Goal: Task Accomplishment & Management: Manage account settings

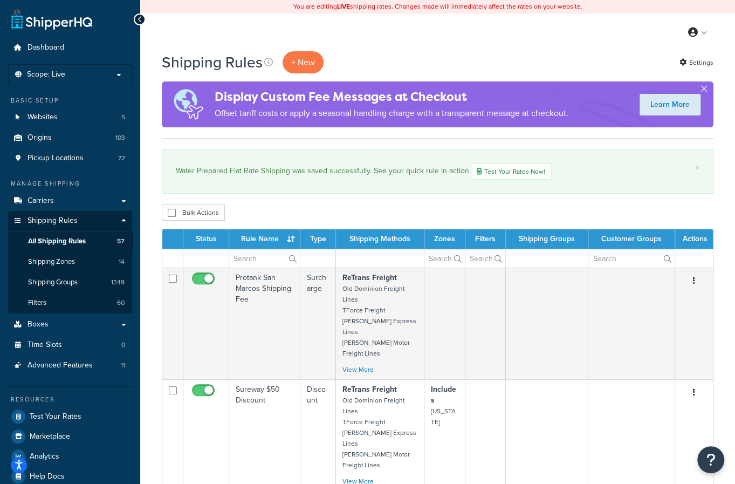
click at [319, 259] on td at bounding box center [318, 258] width 36 height 19
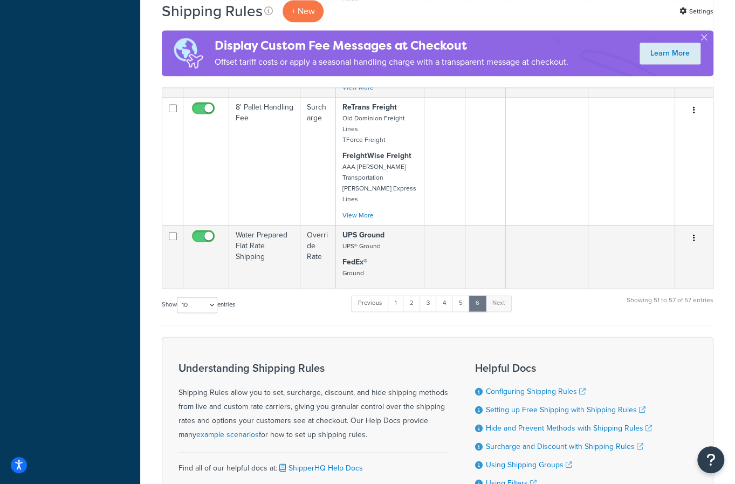
scroll to position [790, 0]
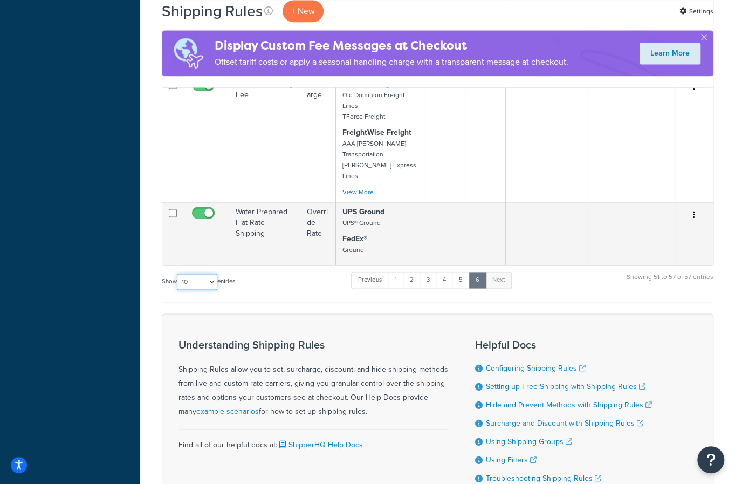
click at [210, 274] on select "10 15 25 50 100 1000" at bounding box center [197, 282] width 40 height 16
select select "1000"
click at [178, 274] on select "10 15 25 50 100 1000" at bounding box center [197, 282] width 40 height 16
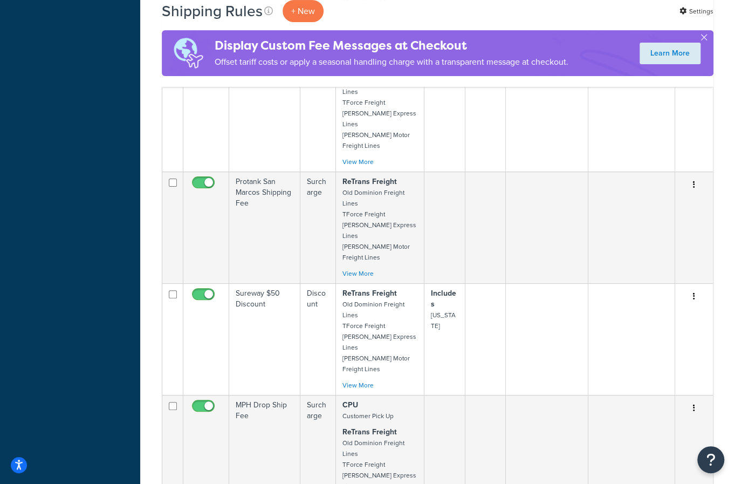
scroll to position [2259, 0]
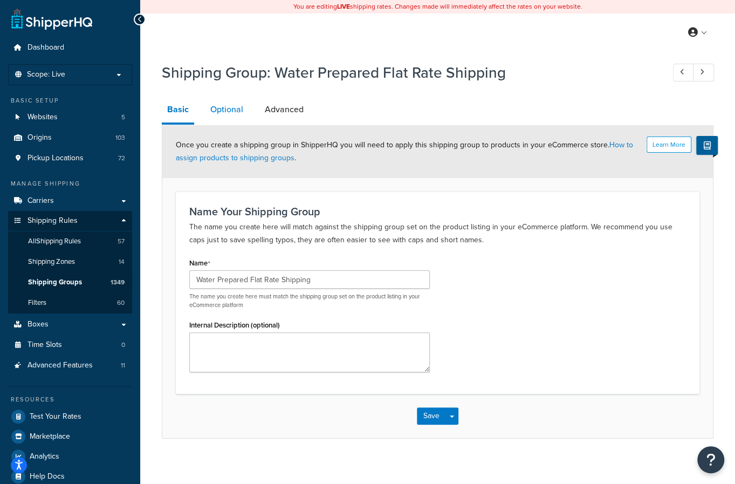
click at [234, 118] on link "Optional" at bounding box center [227, 110] width 44 height 26
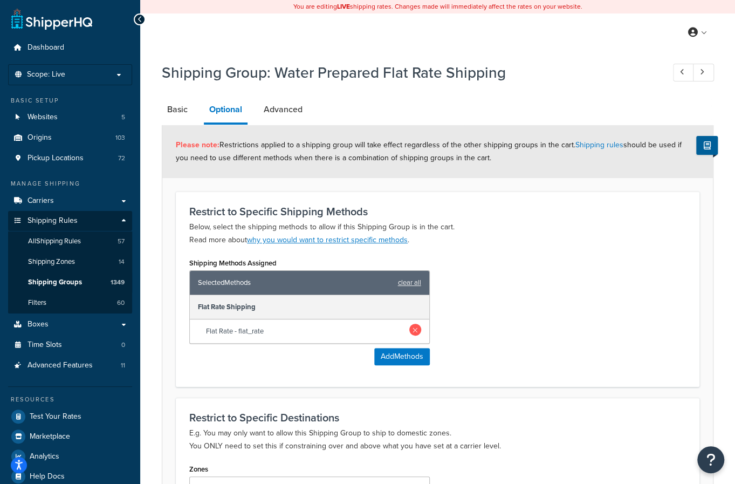
click at [416, 327] on link at bounding box center [415, 330] width 12 height 12
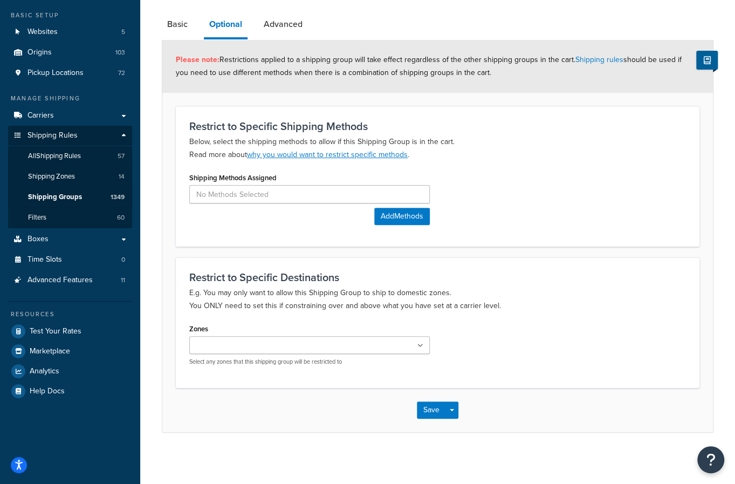
scroll to position [86, 0]
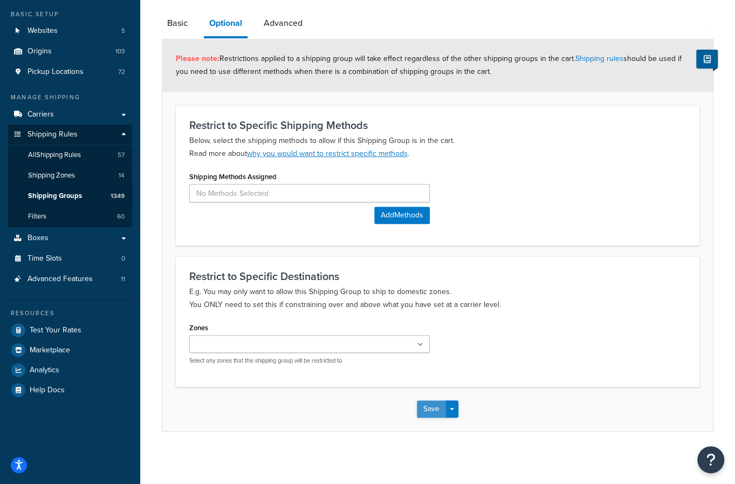
click at [422, 412] on button "Save" at bounding box center [431, 408] width 29 height 17
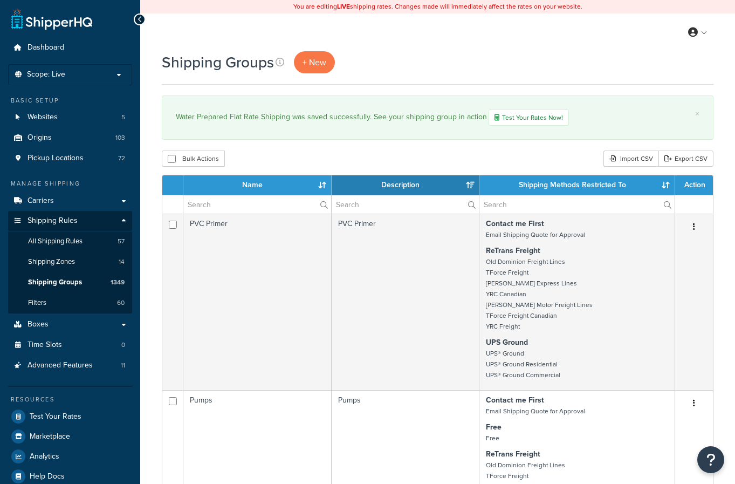
select select "15"
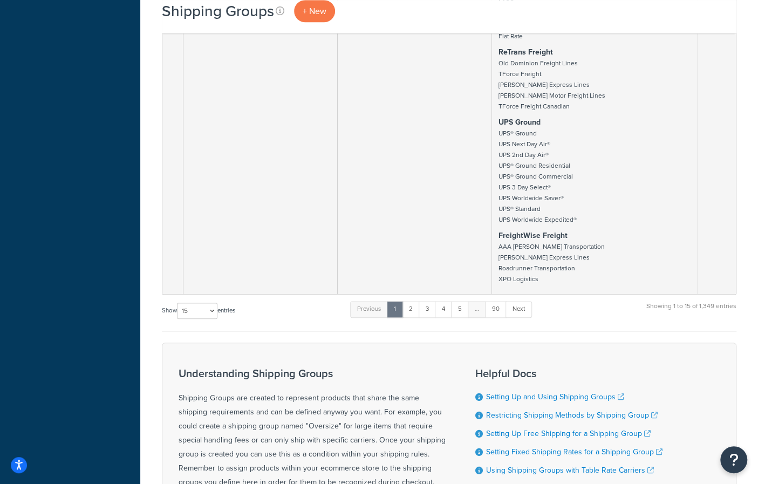
scroll to position [2864, 0]
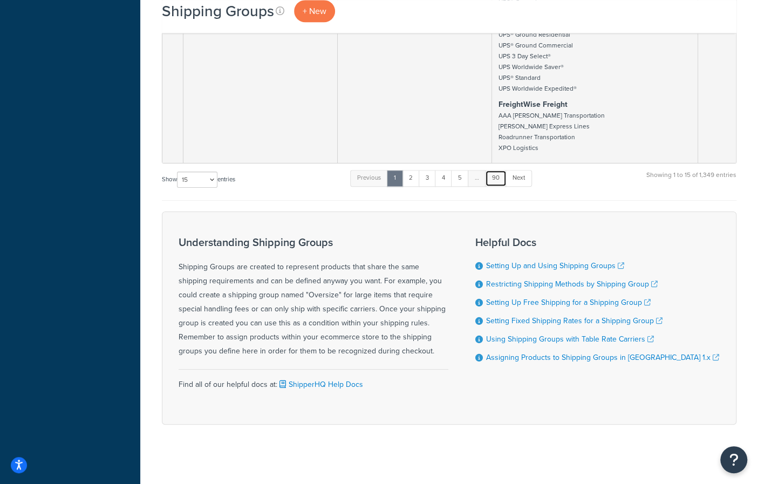
click at [502, 175] on link "90" at bounding box center [496, 178] width 22 height 16
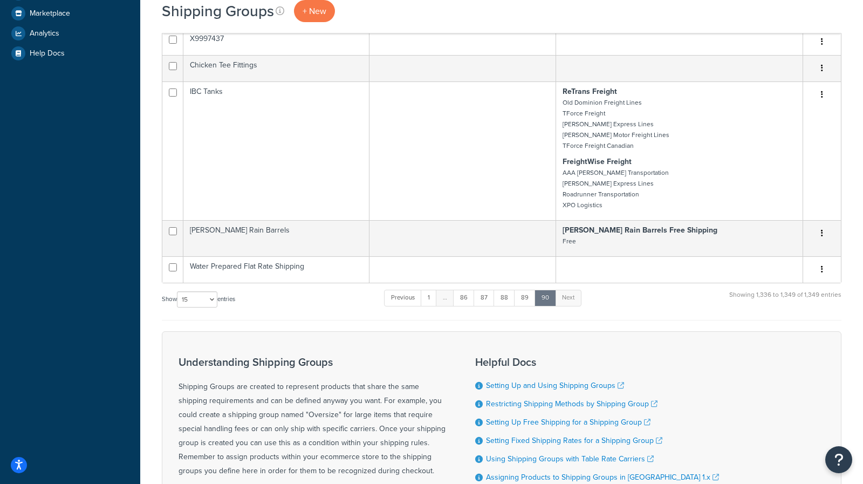
scroll to position [381, 0]
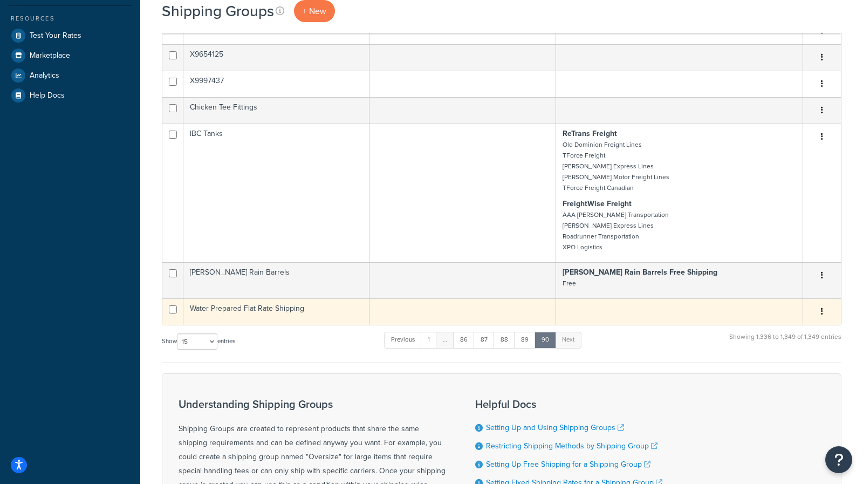
click at [293, 310] on td "Water Prepared Flat Rate Shipping" at bounding box center [276, 311] width 186 height 26
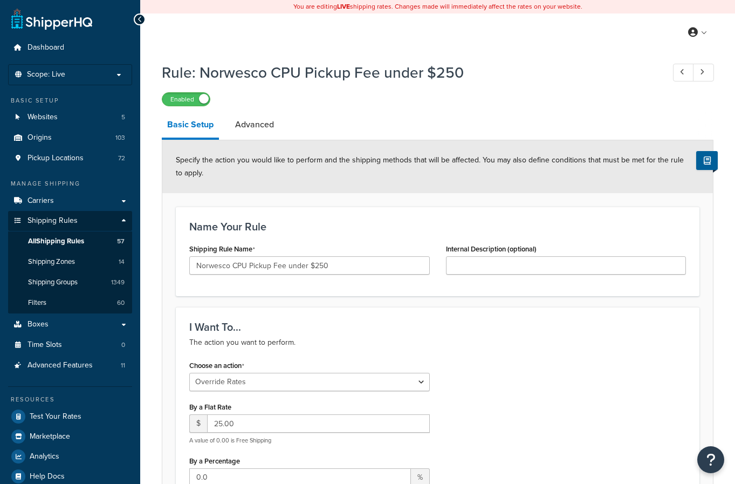
select select "OVERRIDE"
select select "LOCATION"
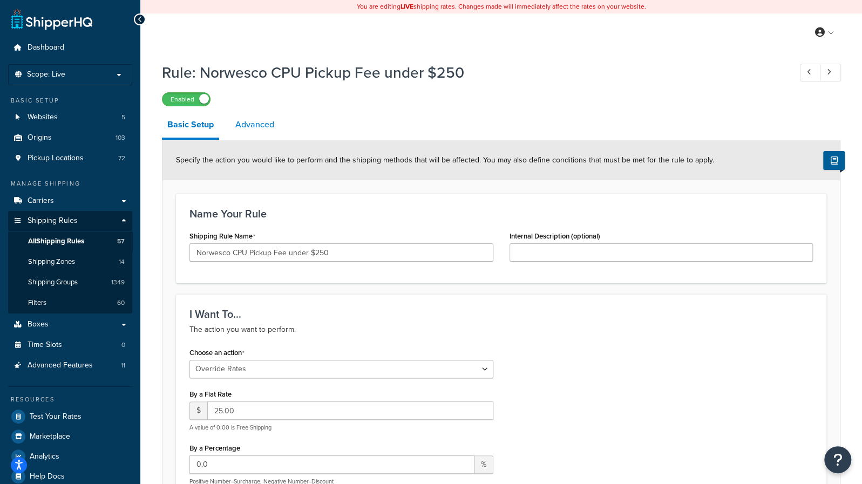
click at [269, 130] on link "Advanced" at bounding box center [255, 125] width 50 height 26
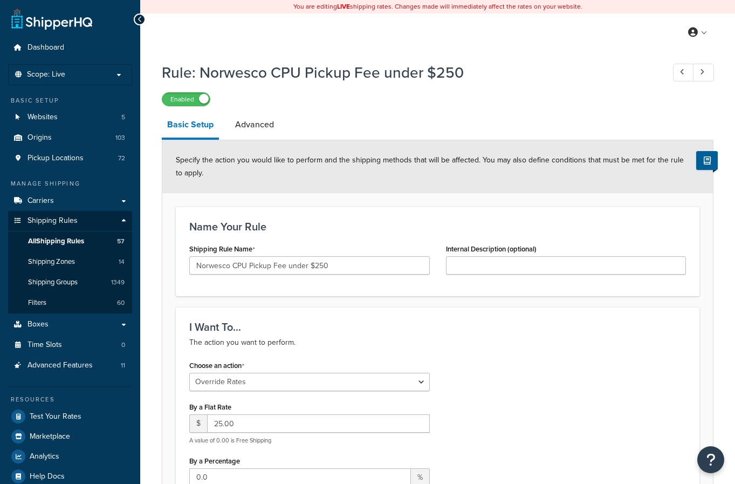
select select "OVERRIDE"
select select "LOCATION"
click at [77, 242] on span "All Shipping Rules" at bounding box center [56, 241] width 56 height 9
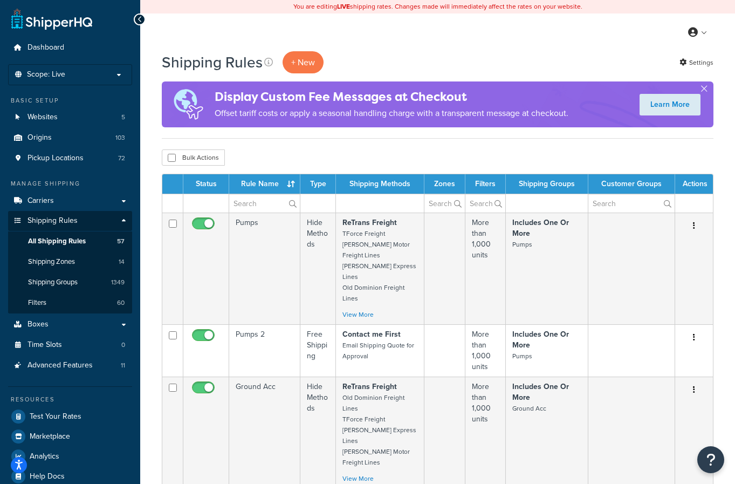
select select "1000"
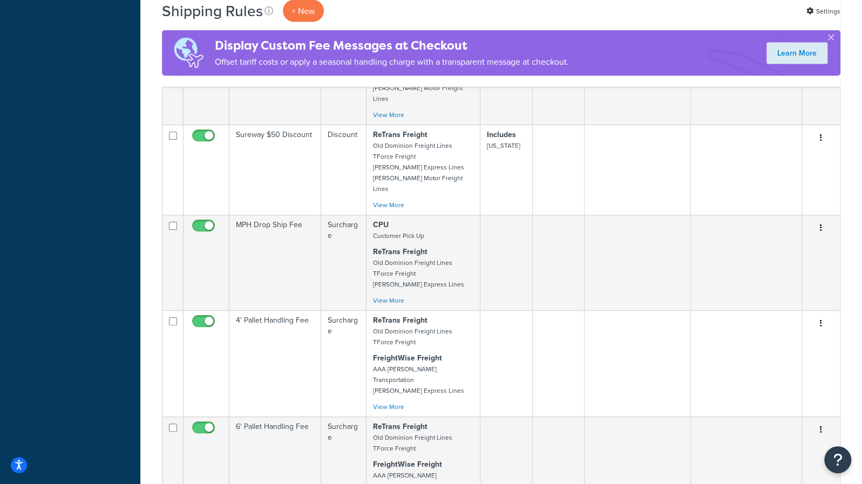
scroll to position [4087, 0]
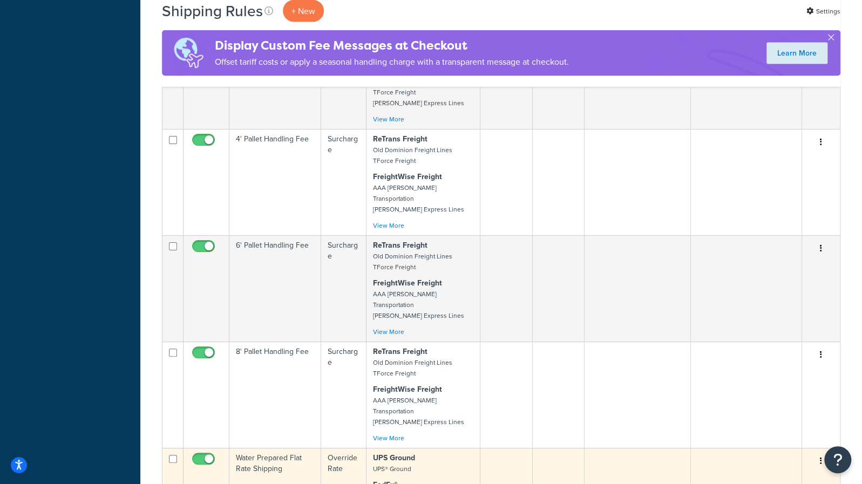
click at [282, 448] on td "Water Prepared Flat Rate Shipping" at bounding box center [275, 479] width 92 height 63
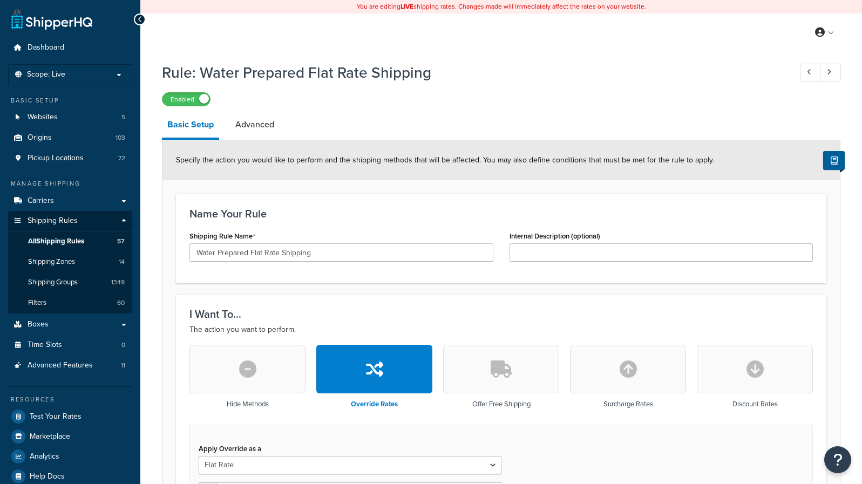
select select "ITEM"
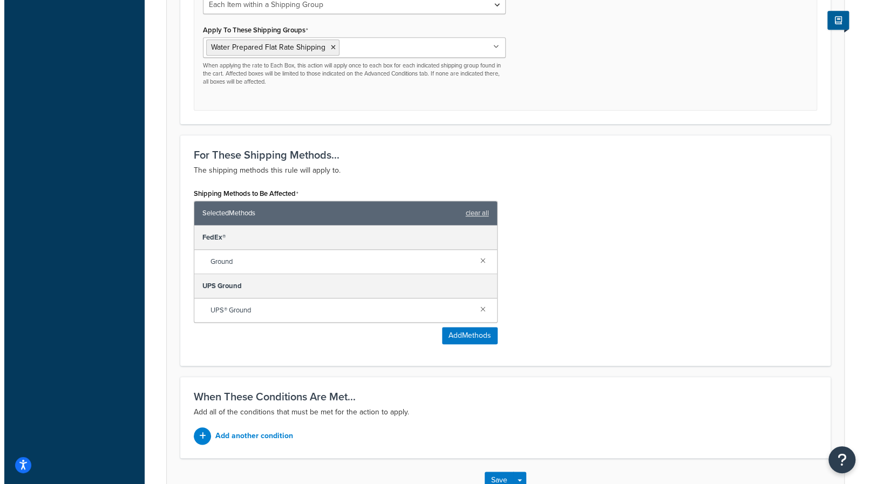
scroll to position [539, 0]
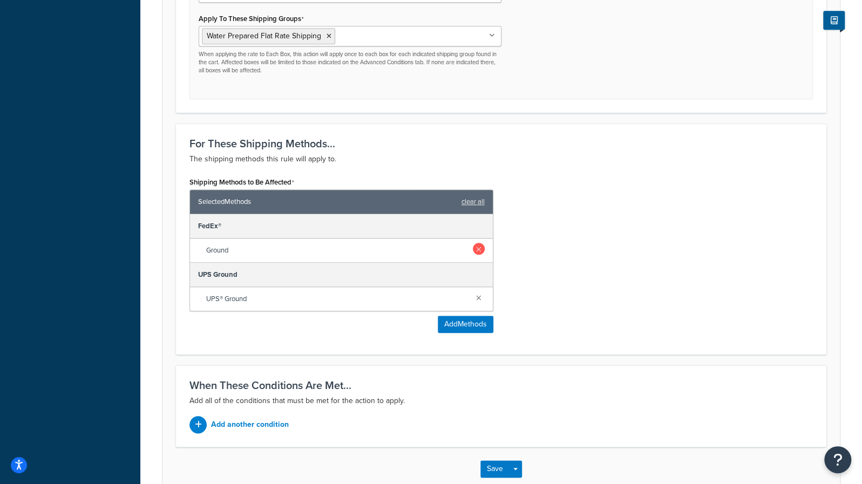
click at [477, 245] on link at bounding box center [479, 249] width 12 height 12
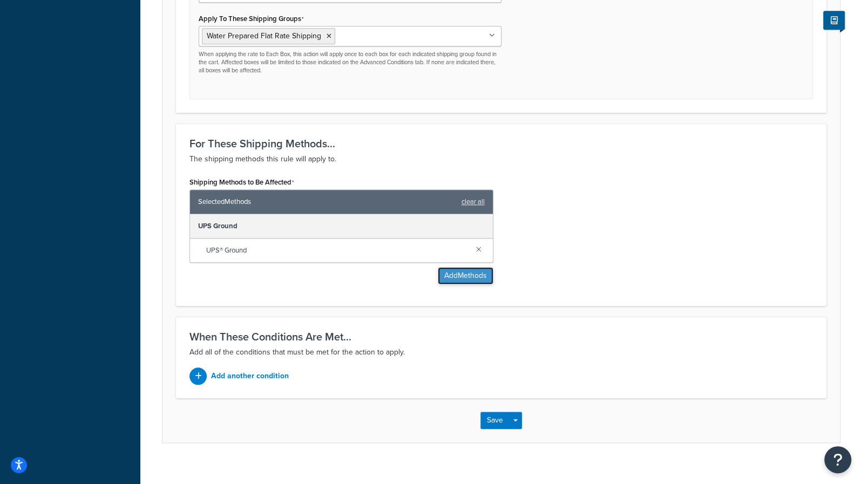
click at [469, 276] on button "Add Methods" at bounding box center [466, 275] width 56 height 17
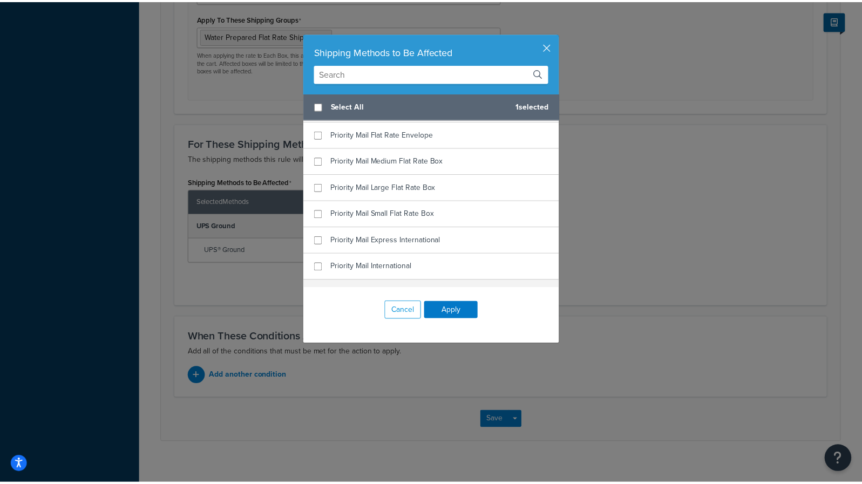
scroll to position [1545, 0]
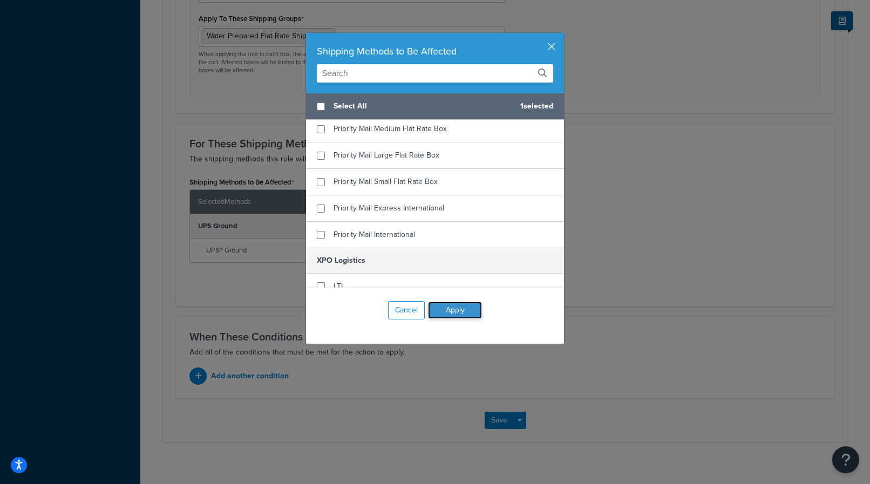
click at [442, 313] on button "Apply" at bounding box center [455, 310] width 54 height 17
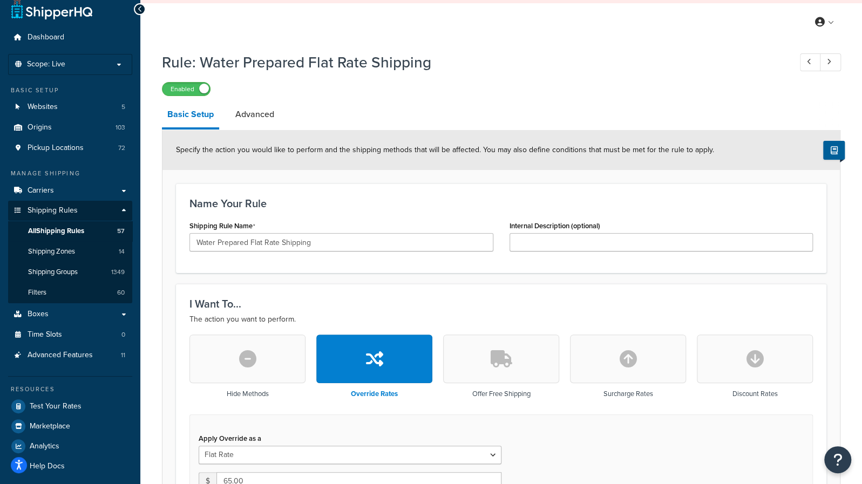
scroll to position [0, 0]
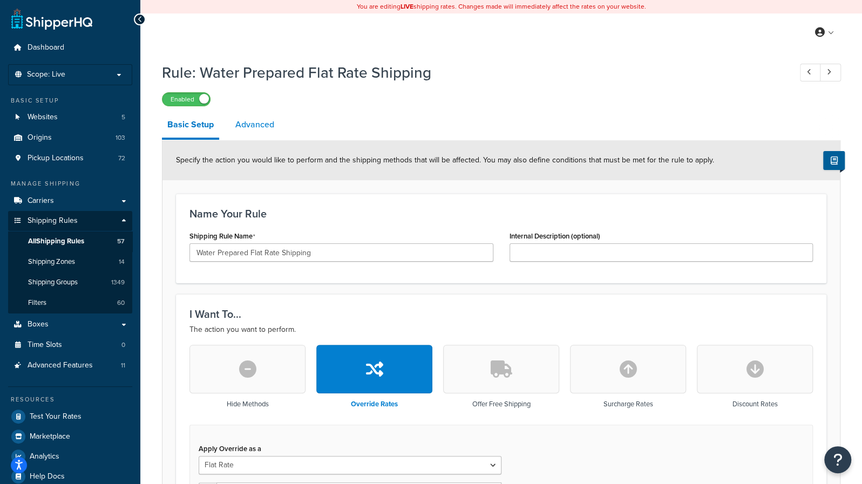
click at [254, 127] on link "Advanced" at bounding box center [255, 125] width 50 height 26
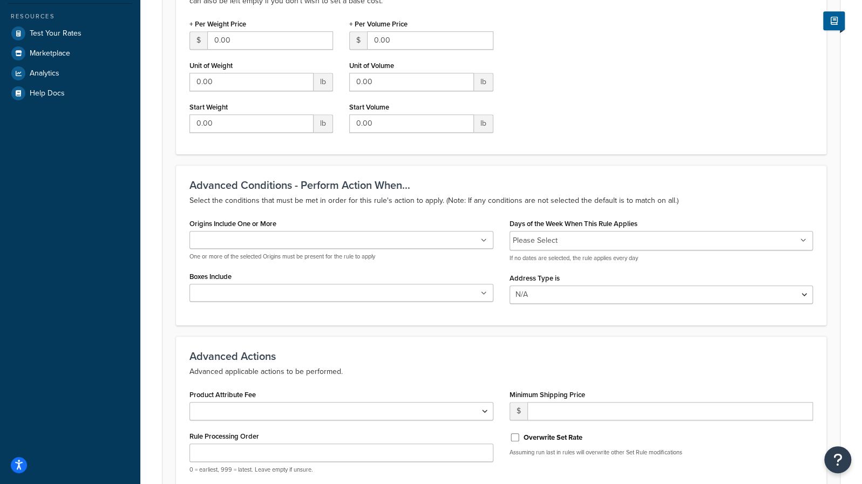
scroll to position [367, 0]
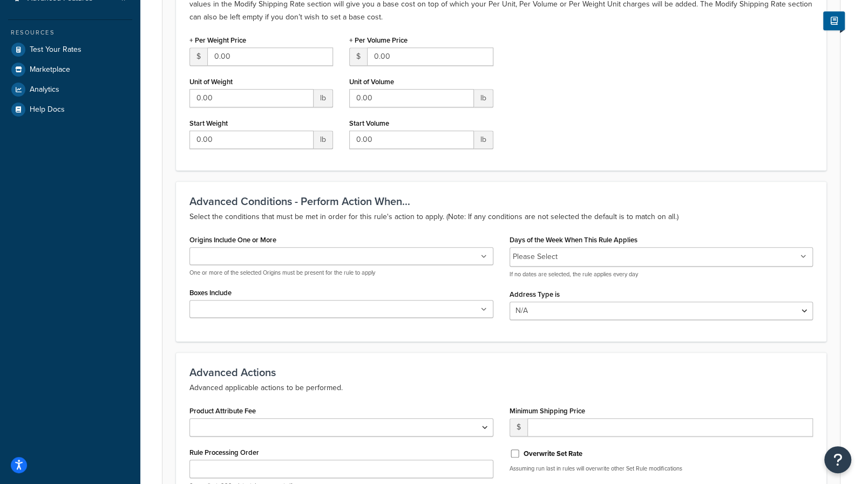
click at [273, 255] on input "Origins Include One or More" at bounding box center [240, 257] width 95 height 12
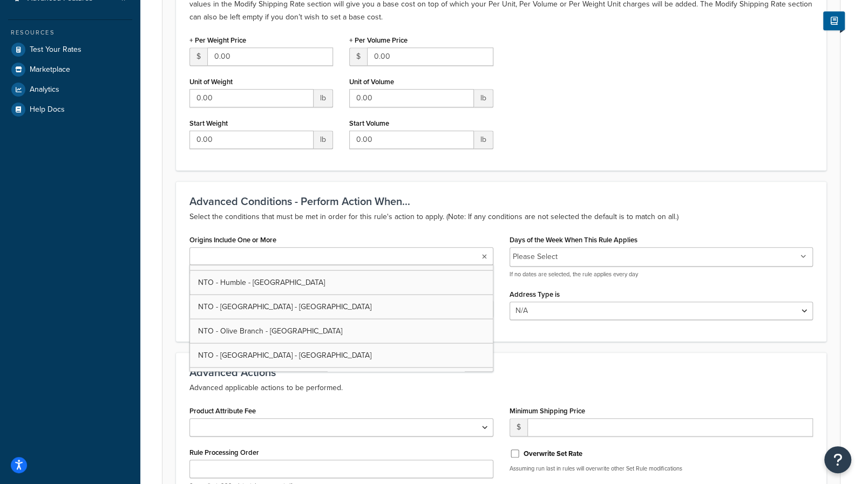
scroll to position [1403, 0]
click at [320, 255] on ul at bounding box center [341, 256] width 304 height 18
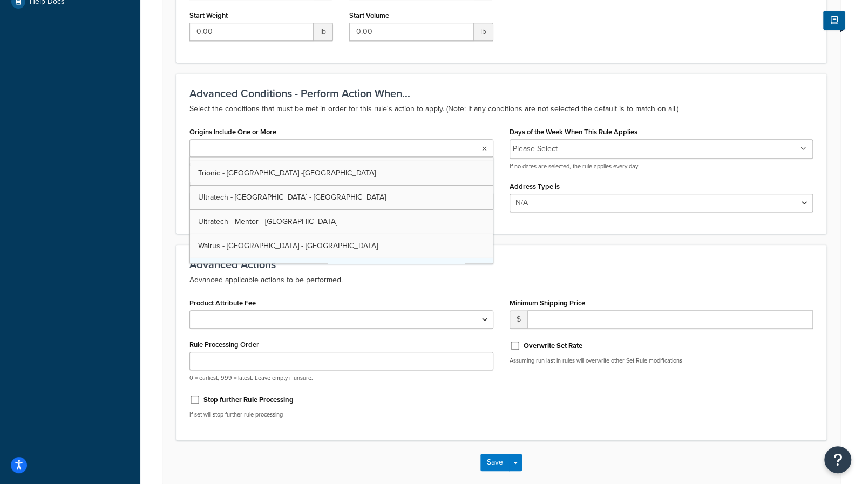
scroll to position [2350, 0]
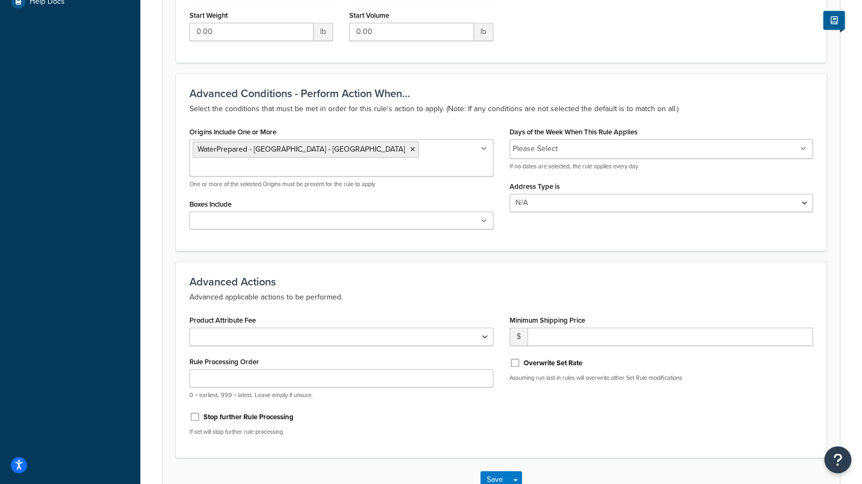
click at [418, 312] on div "Product Attribute Fee Shipping Price Handling Fee" at bounding box center [341, 328] width 304 height 33
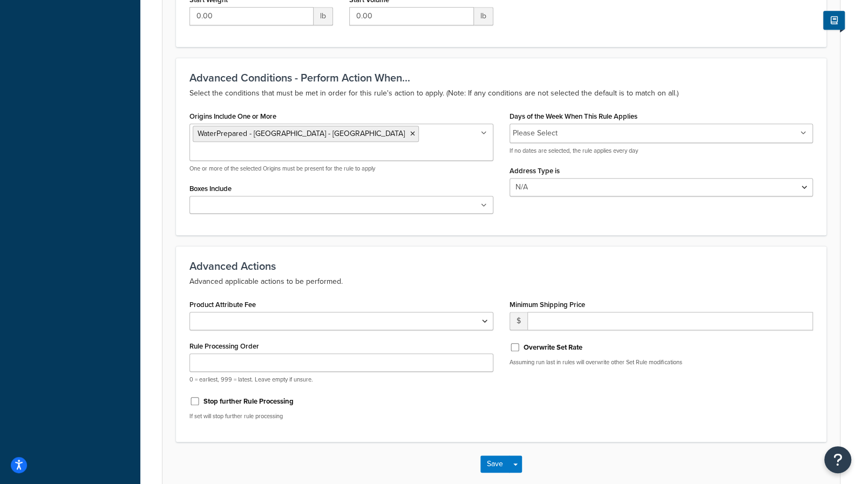
scroll to position [529, 0]
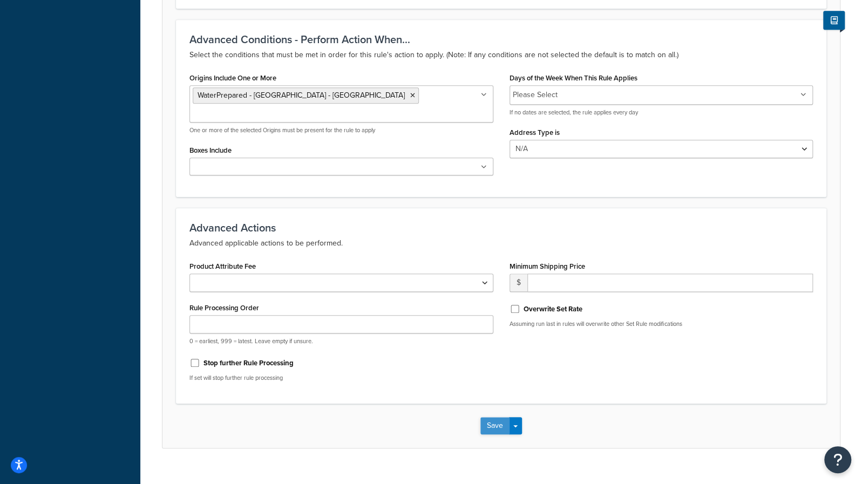
click at [493, 417] on button "Save" at bounding box center [494, 425] width 29 height 17
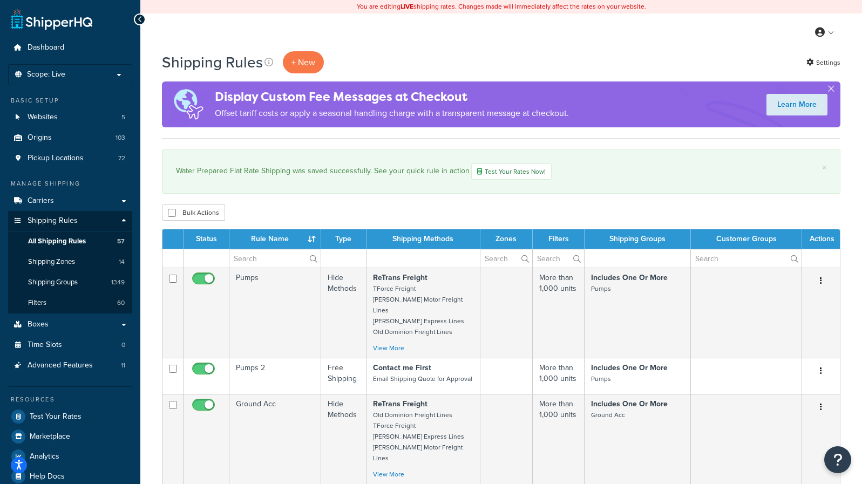
select select "1000"
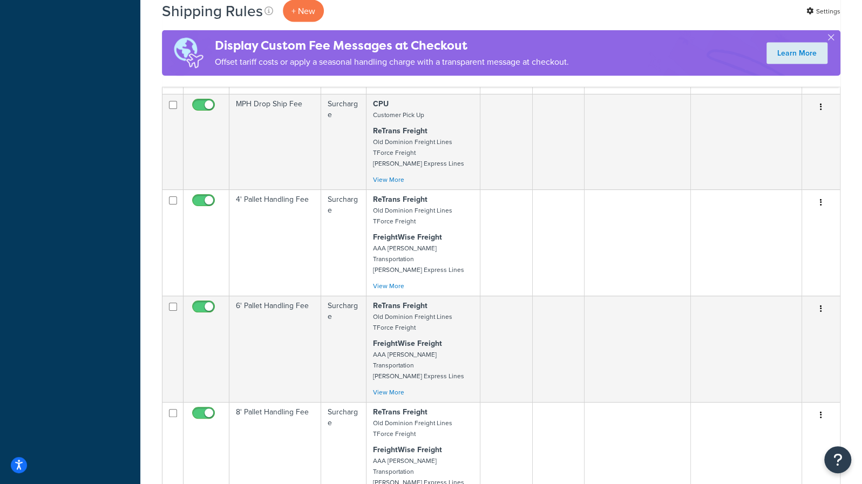
scroll to position [4115, 0]
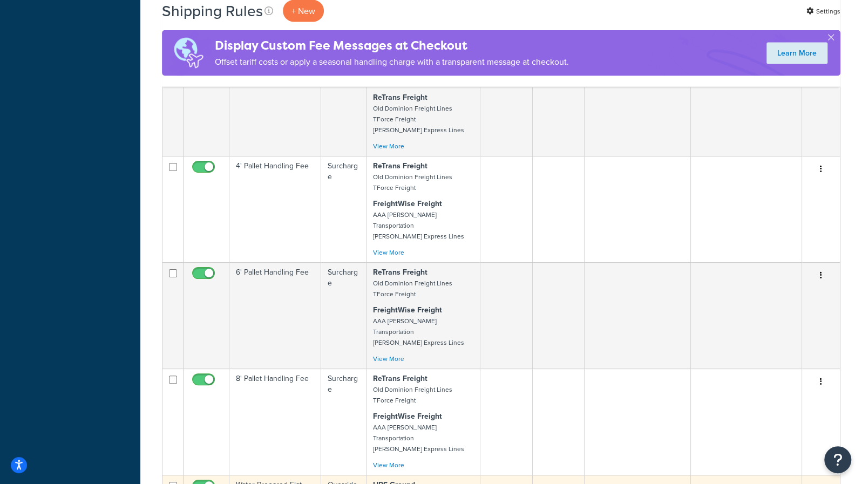
click at [274, 475] on td "Water Prepared Flat Rate Shipping" at bounding box center [275, 493] width 92 height 36
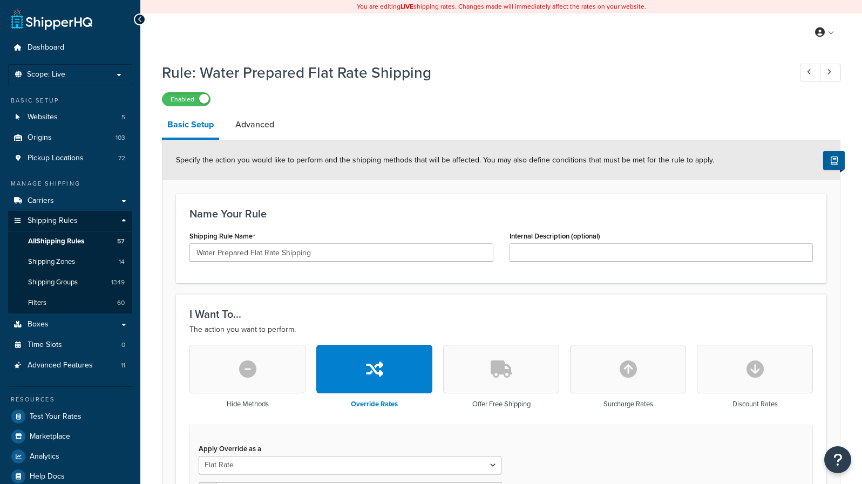
select select "ITEM"
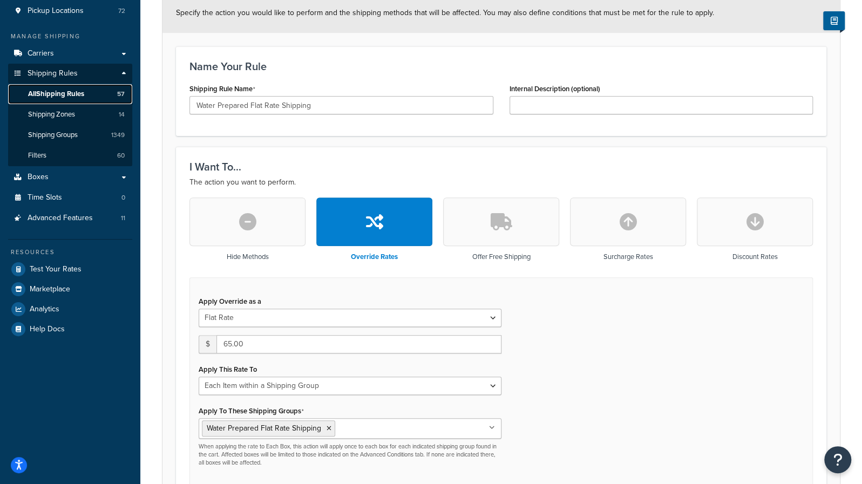
scroll to position [162, 0]
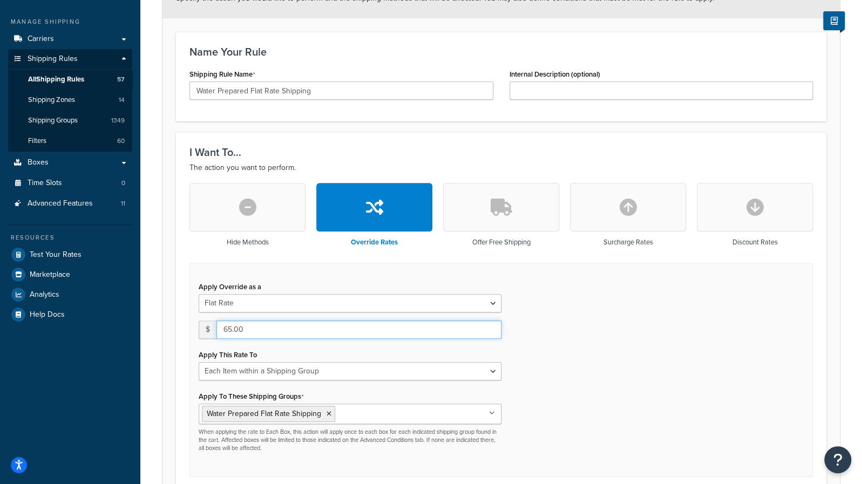
click at [261, 331] on input "65.00" at bounding box center [358, 329] width 285 height 18
click at [601, 364] on div "Apply Override as a Flat Rate Percentage Flat Rate & Percentage $ 65.00 Apply T…" at bounding box center [500, 370] width 623 height 214
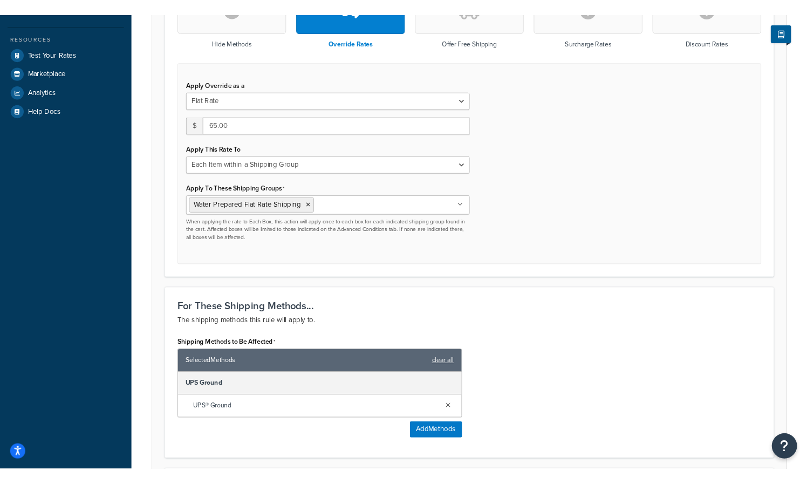
scroll to position [378, 0]
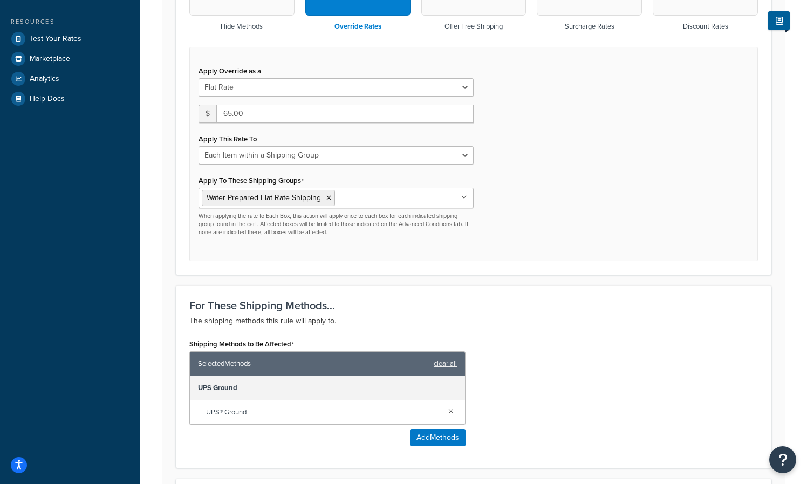
click at [613, 166] on div "Apply Override as a Flat Rate Percentage Flat Rate & Percentage $ 65.00 Apply T…" at bounding box center [473, 154] width 569 height 214
click at [595, 315] on p "The shipping methods this rule will apply to." at bounding box center [473, 321] width 569 height 13
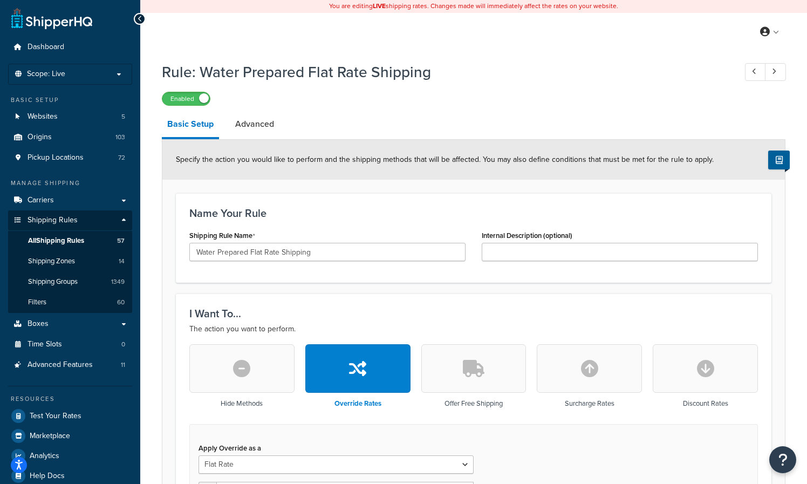
scroll to position [0, 0]
click at [255, 125] on link "Advanced" at bounding box center [255, 125] width 50 height 26
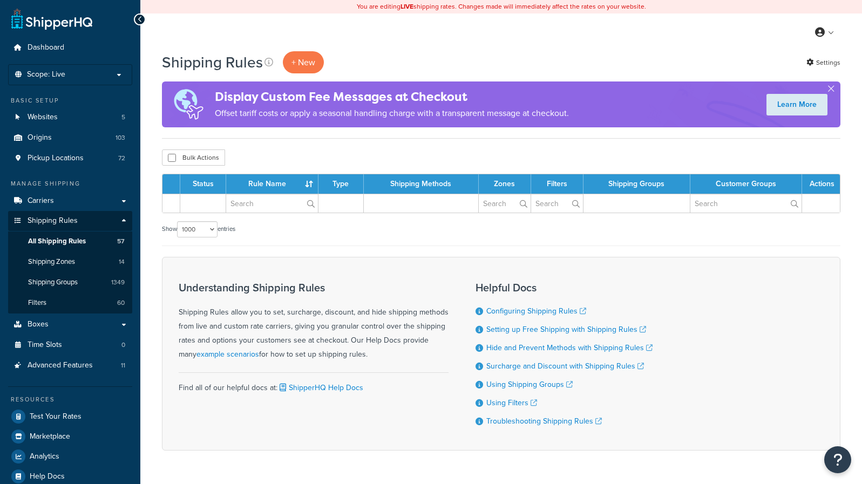
select select "1000"
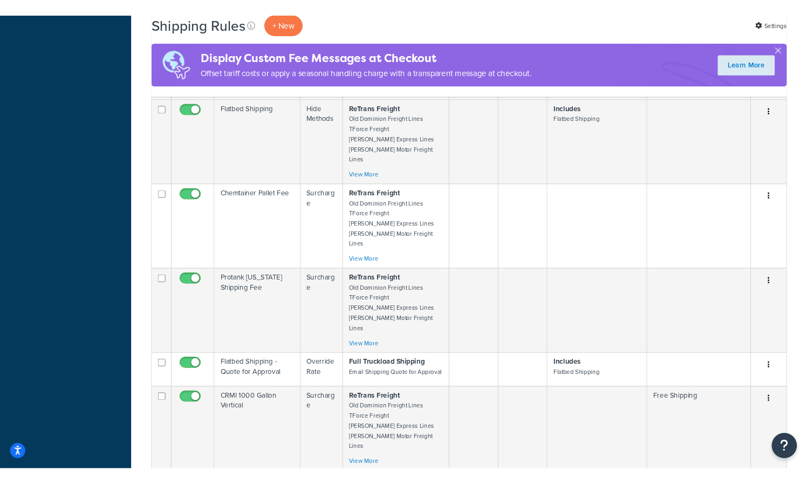
scroll to position [2838, 0]
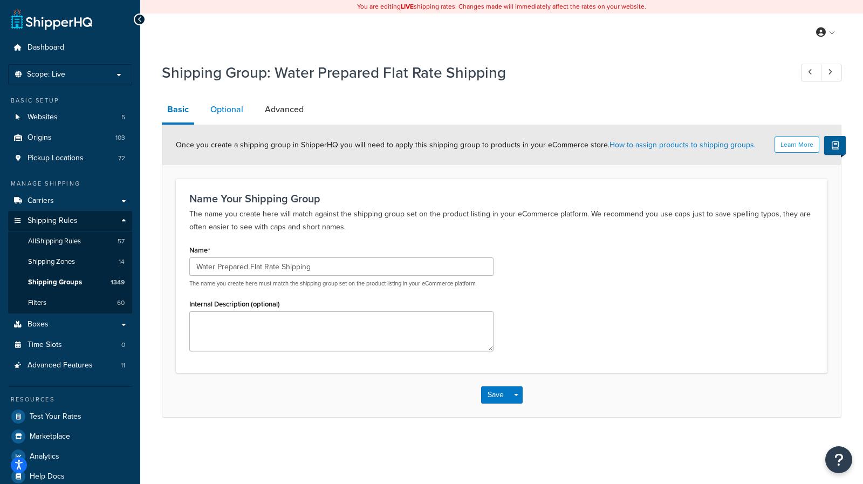
click at [235, 113] on link "Optional" at bounding box center [227, 110] width 44 height 26
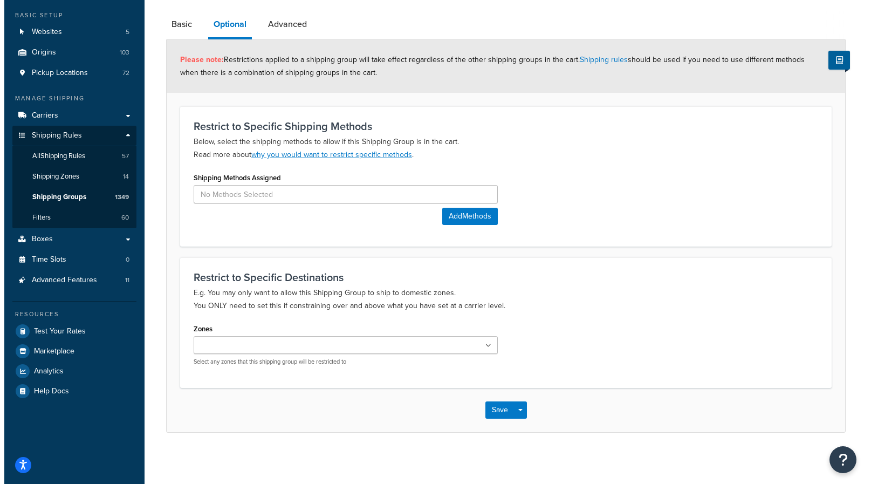
scroll to position [86, 0]
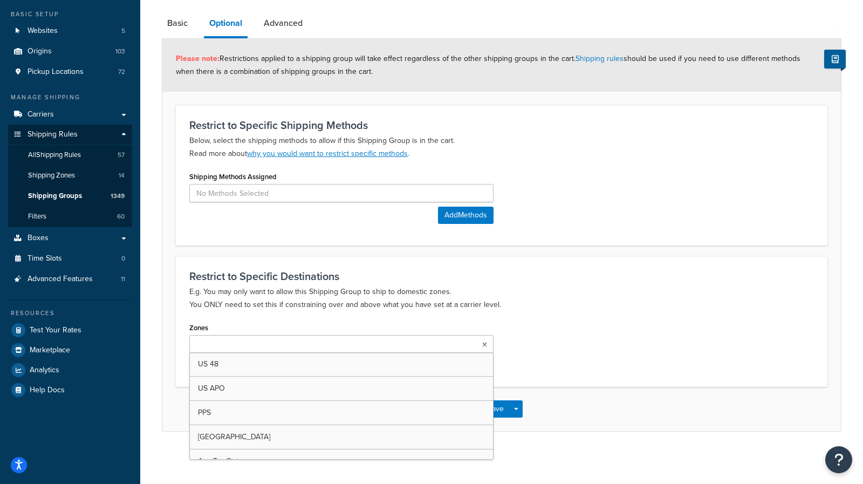
click at [297, 350] on ul at bounding box center [341, 344] width 304 height 18
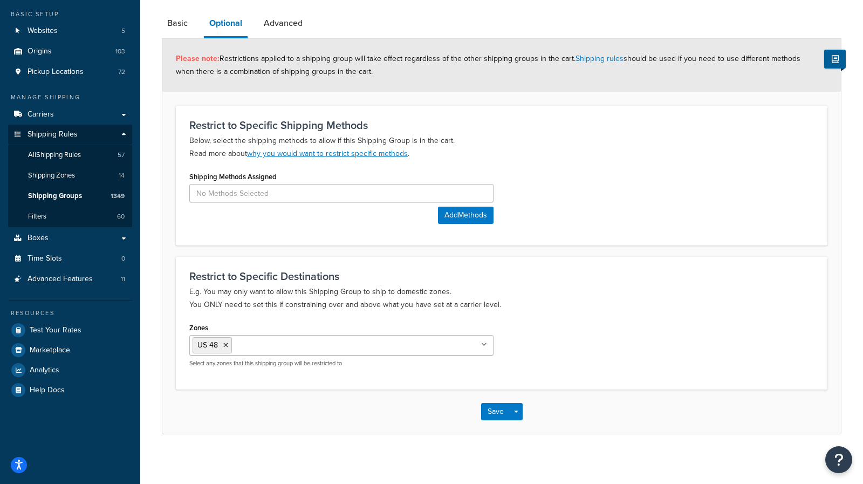
click at [317, 314] on div "Restrict to Specific Destinations E.g. You may only want to allow this Shipping…" at bounding box center [502, 322] width 652 height 133
click at [318, 194] on input at bounding box center [341, 193] width 304 height 18
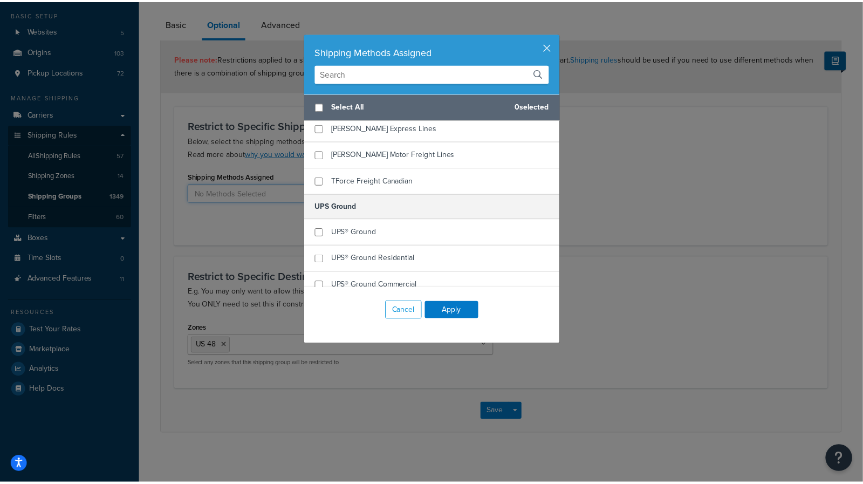
scroll to position [1025, 0]
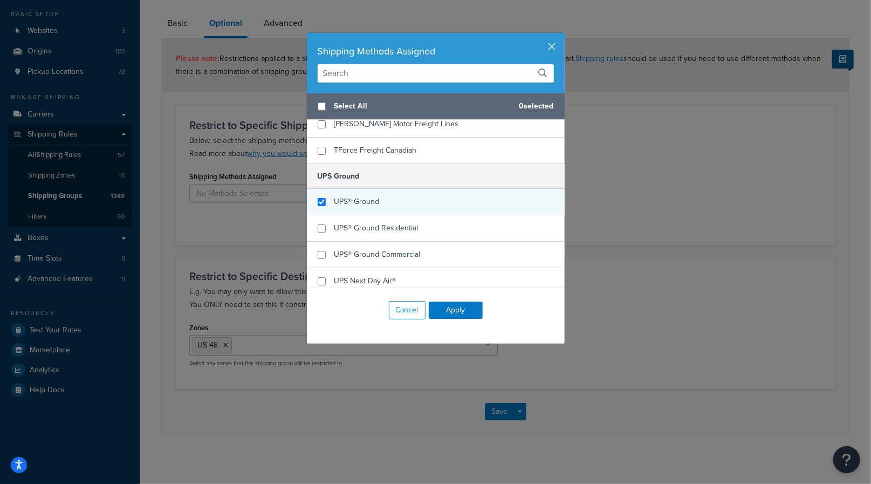
checkbox input "true"
click at [431, 197] on div "UPS® Ground" at bounding box center [436, 202] width 258 height 26
drag, startPoint x: 461, startPoint y: 307, endPoint x: 469, endPoint y: 312, distance: 9.9
click at [461, 307] on button "Apply" at bounding box center [456, 310] width 54 height 17
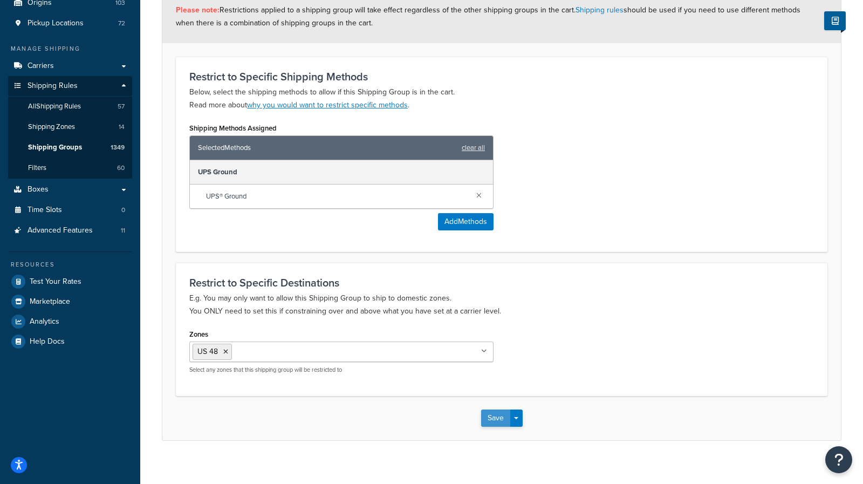
scroll to position [140, 0]
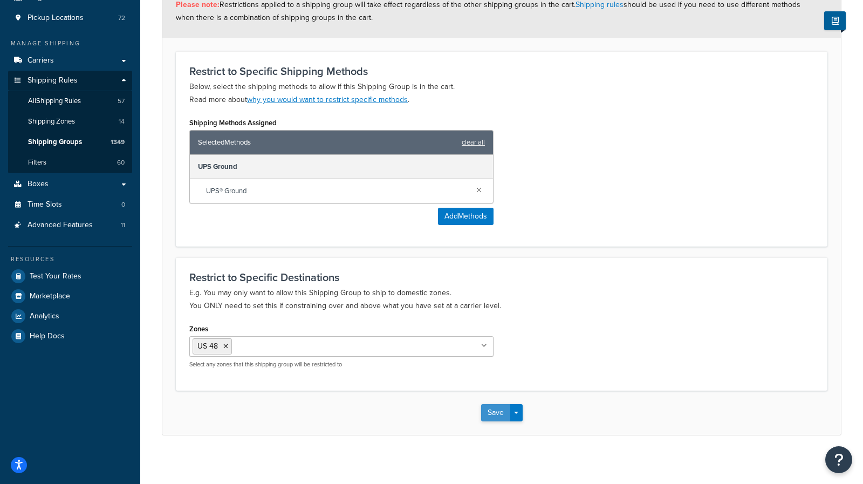
click at [490, 411] on button "Save" at bounding box center [495, 412] width 29 height 17
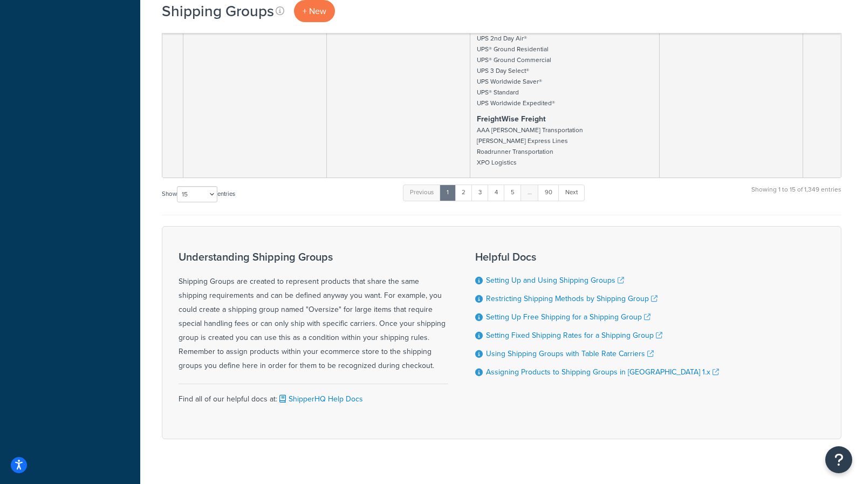
scroll to position [2864, 0]
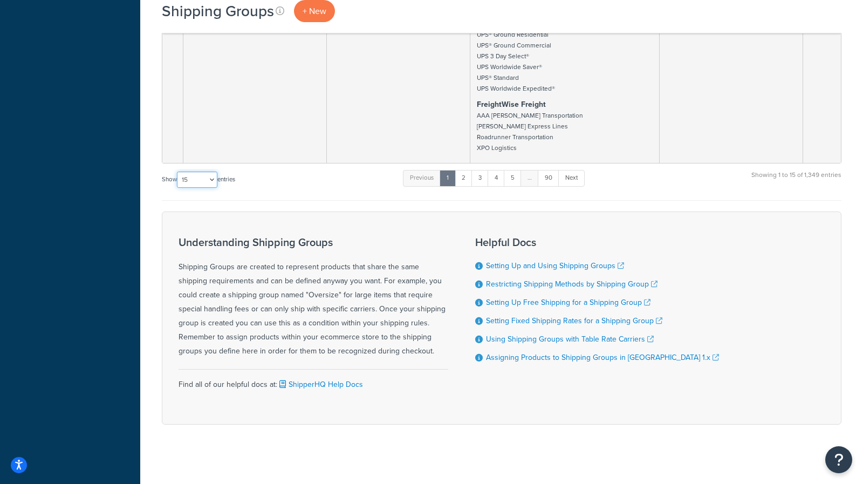
click at [194, 175] on select "10 15 25 50 100" at bounding box center [197, 180] width 40 height 16
select select "100"
click at [178, 188] on select "10 15 25 50 100" at bounding box center [197, 180] width 40 height 16
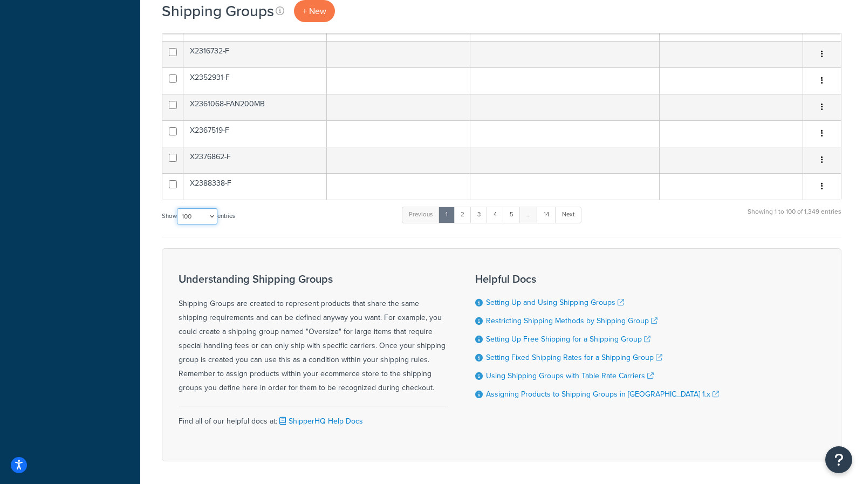
scroll to position [7704, 0]
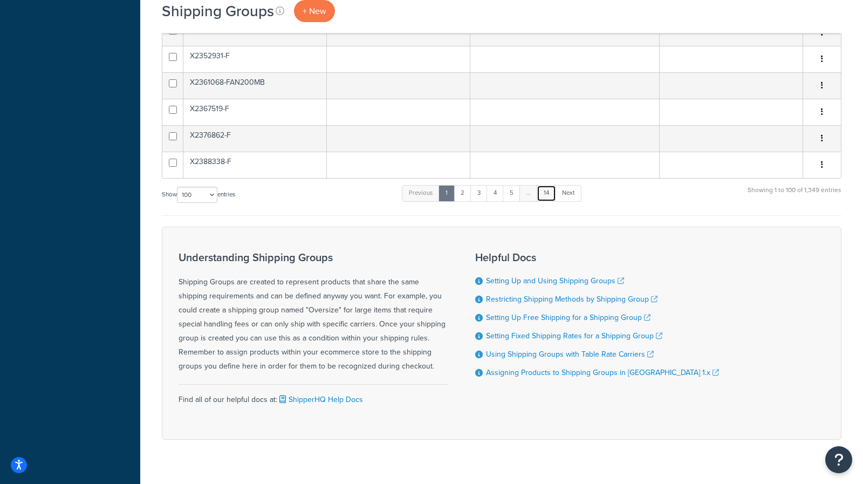
click at [544, 185] on link "14" at bounding box center [546, 193] width 19 height 16
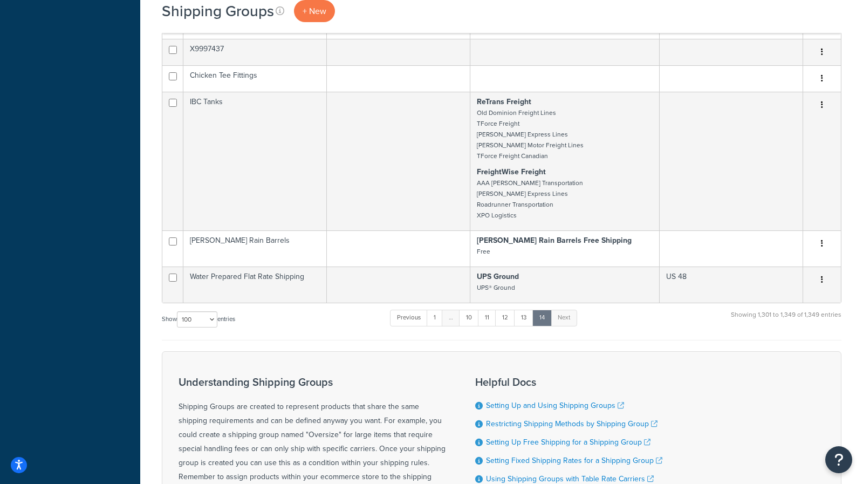
scroll to position [1256, 0]
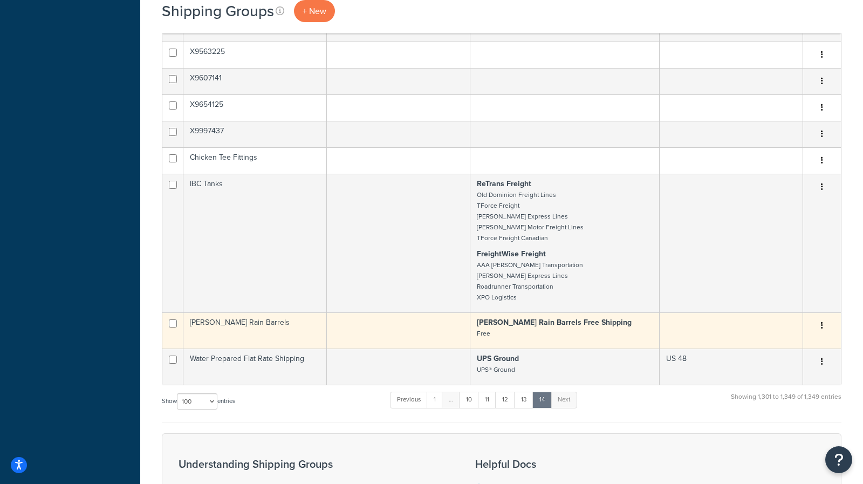
click at [427, 323] on td at bounding box center [399, 330] width 144 height 36
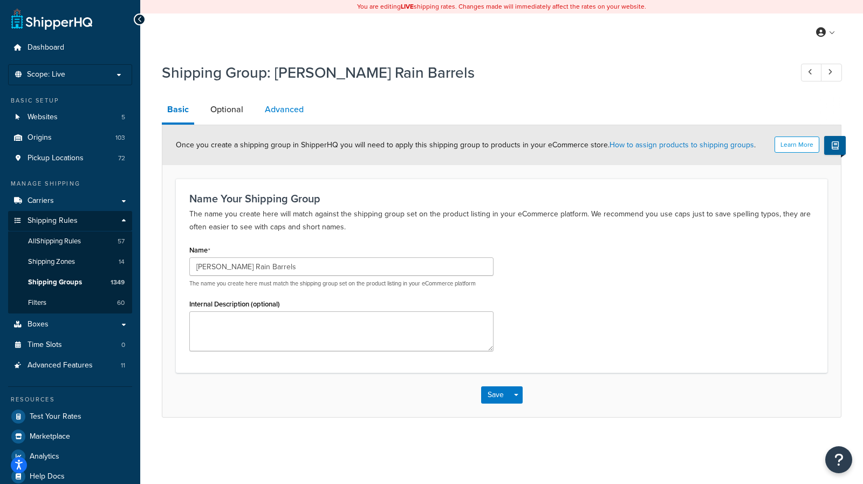
click at [293, 107] on link "Advanced" at bounding box center [284, 110] width 50 height 26
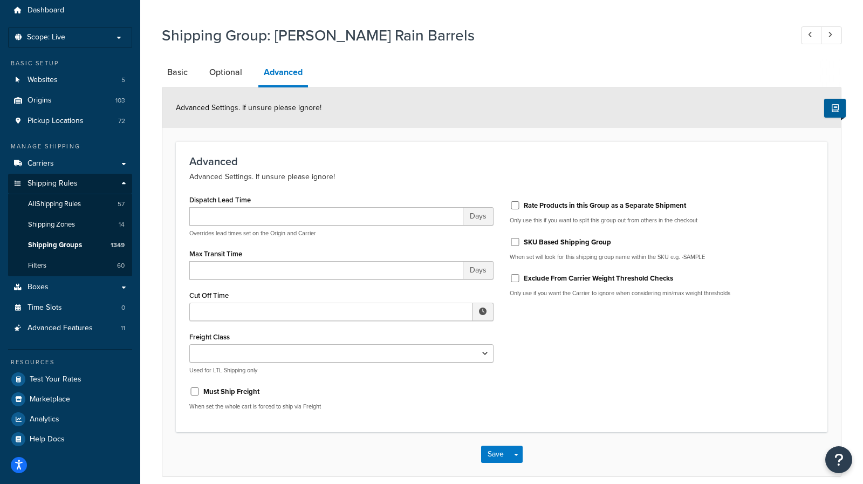
scroll to position [30, 0]
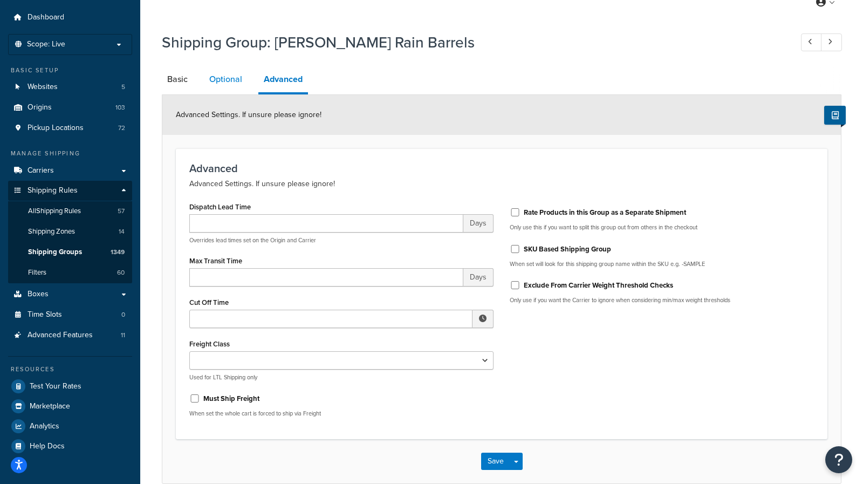
click at [228, 85] on link "Optional" at bounding box center [226, 79] width 44 height 26
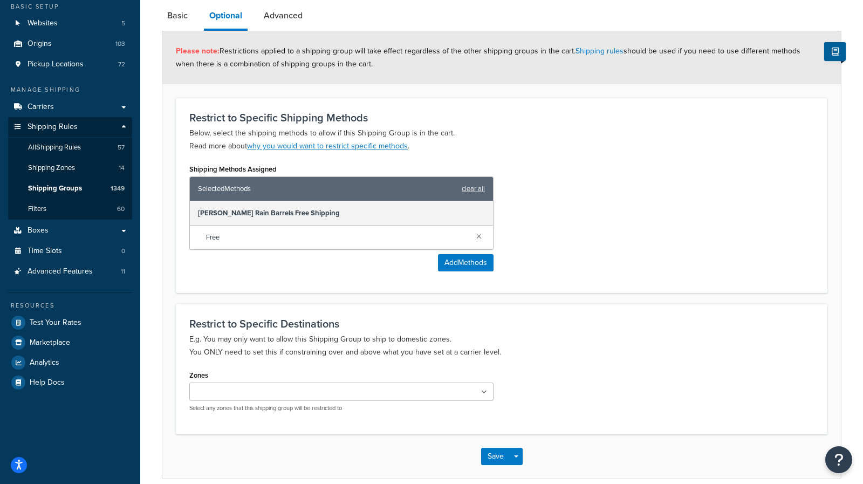
scroll to position [141, 0]
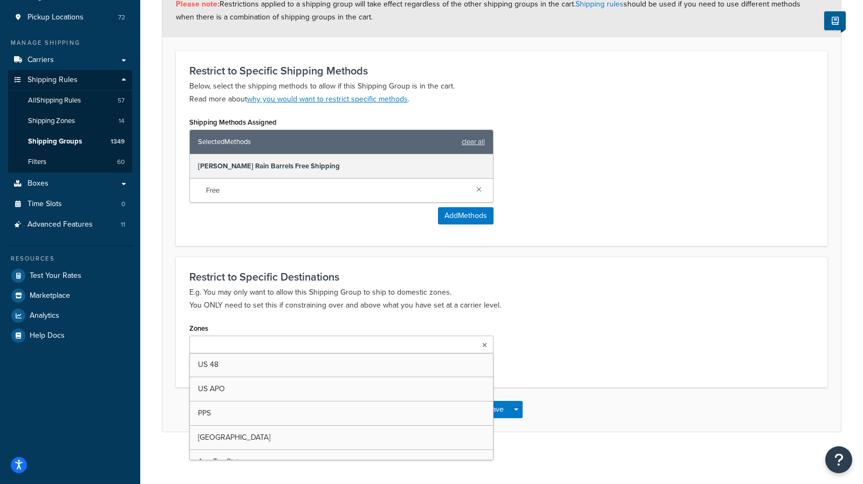
click at [235, 346] on input "Zones" at bounding box center [240, 345] width 95 height 12
drag, startPoint x: 563, startPoint y: 349, endPoint x: 563, endPoint y: 359, distance: 9.7
click at [563, 349] on div "Zones US 48 US APO PPS Canada Ace Tax States Norwesco Tax States [PERSON_NAME] …" at bounding box center [501, 348] width 641 height 56
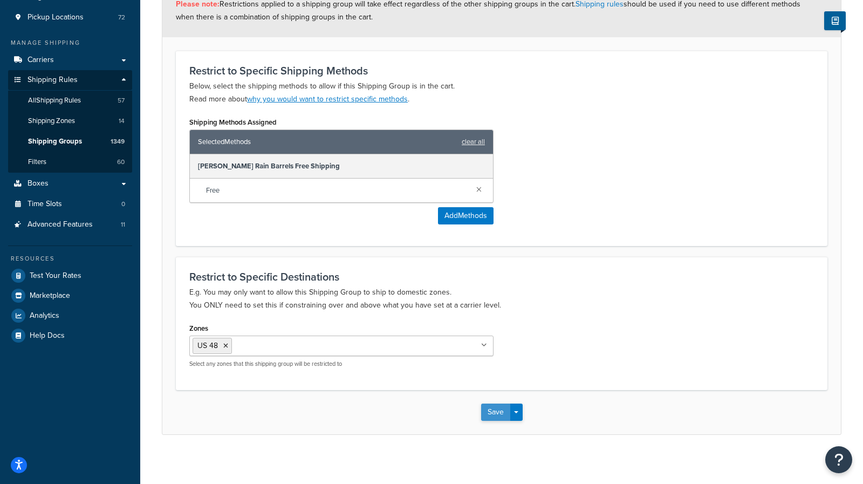
click at [491, 408] on button "Save" at bounding box center [495, 412] width 29 height 17
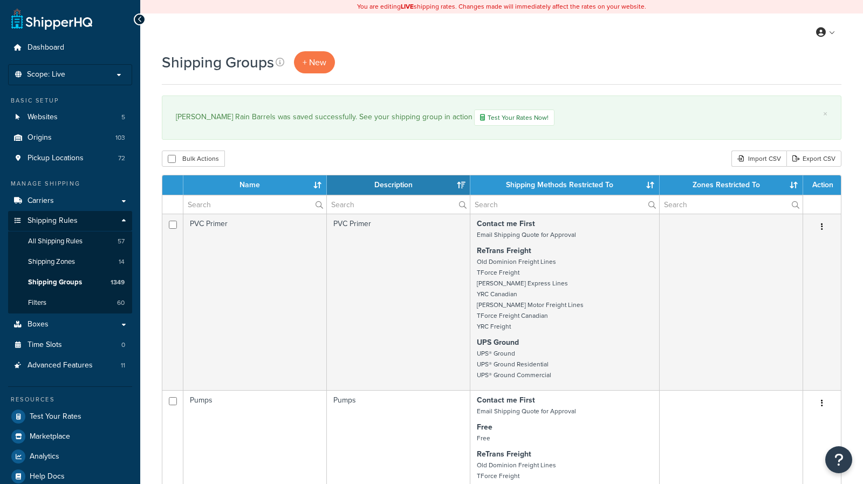
select select "15"
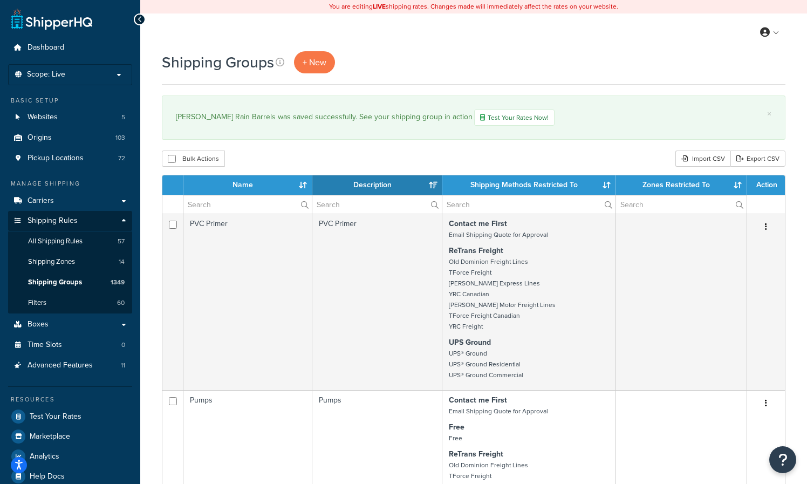
click at [366, 153] on div "Bulk Actions Duplicate Delete Import CSV Export CSV" at bounding box center [474, 159] width 624 height 16
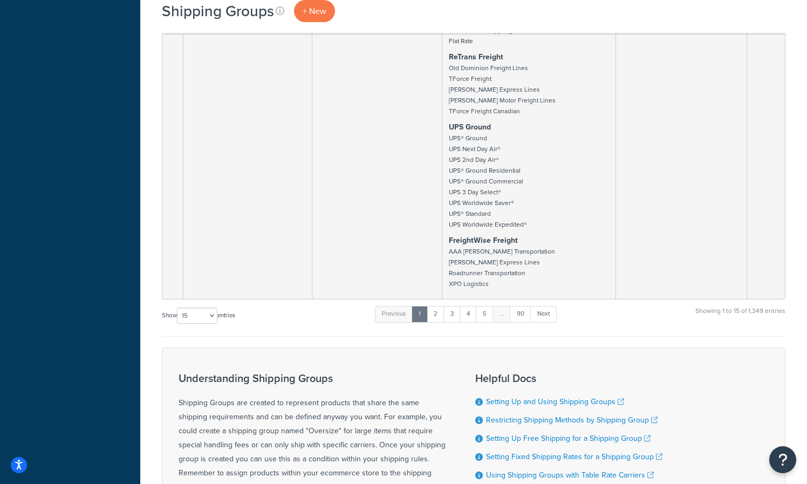
scroll to position [2775, 0]
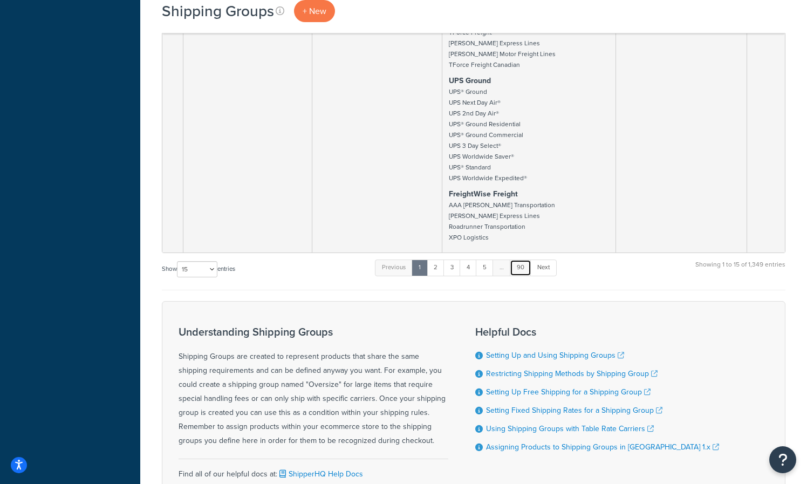
click at [523, 262] on link "90" at bounding box center [521, 267] width 22 height 16
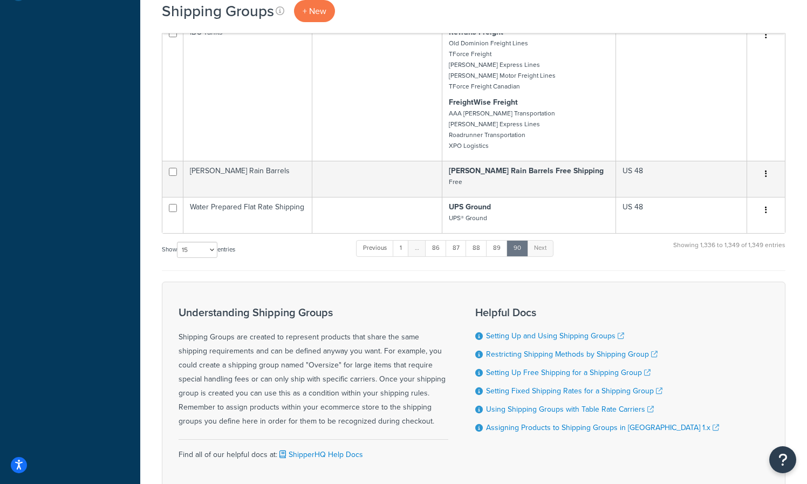
scroll to position [445, 0]
